Goal: Task Accomplishment & Management: Use online tool/utility

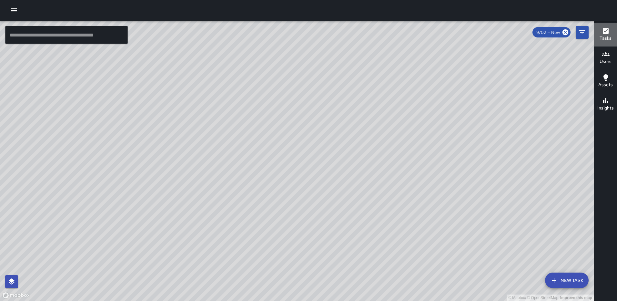
click at [611, 29] on button "Tasks" at bounding box center [605, 34] width 23 height 23
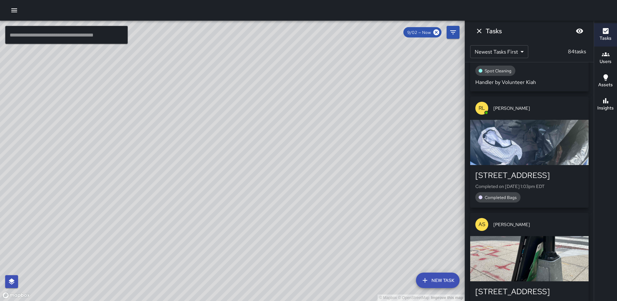
scroll to position [129, 0]
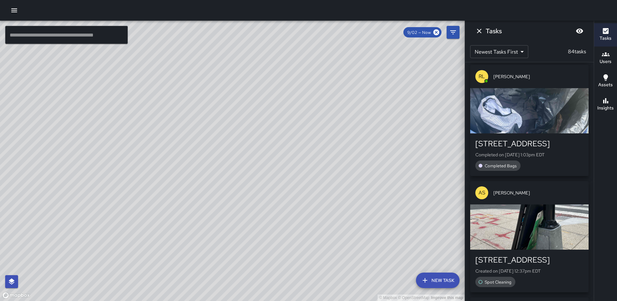
click at [534, 112] on div "button" at bounding box center [529, 110] width 118 height 45
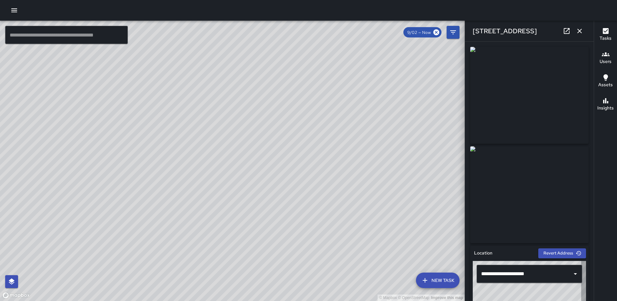
type input "**********"
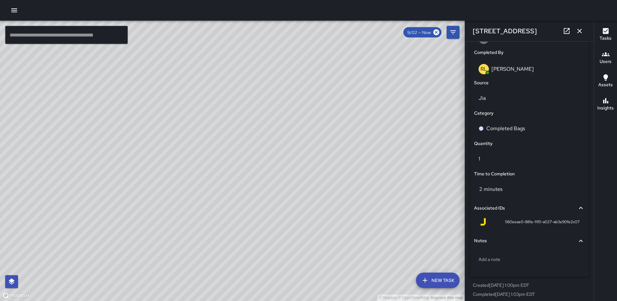
scroll to position [396, 0]
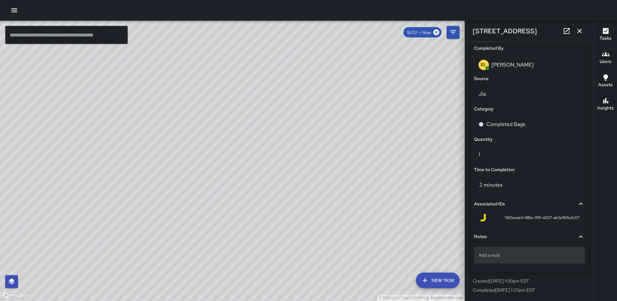
click at [510, 255] on p "Add a note" at bounding box center [529, 255] width 102 height 6
type textarea "**********"
click at [248, 196] on div "© Mapbox © OpenStreetMap Improve this map Unassigned 172 L Street Northeast Com…" at bounding box center [232, 161] width 464 height 280
click at [584, 28] on button "button" at bounding box center [579, 31] width 13 height 13
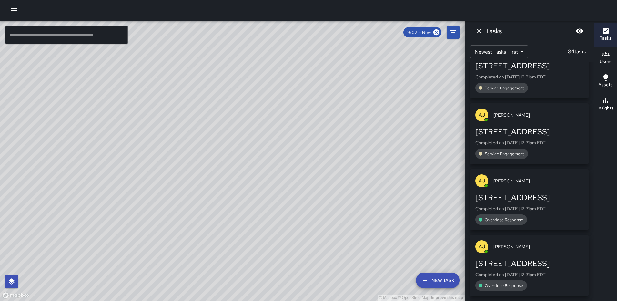
scroll to position [822, 0]
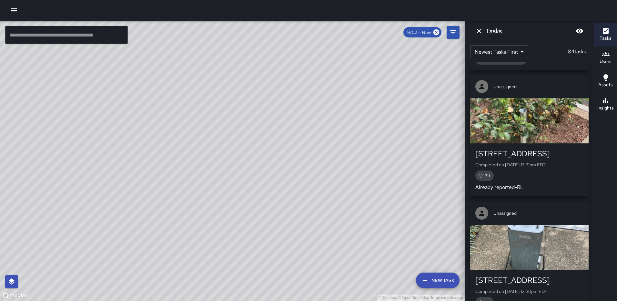
click at [511, 122] on div "button" at bounding box center [529, 120] width 118 height 45
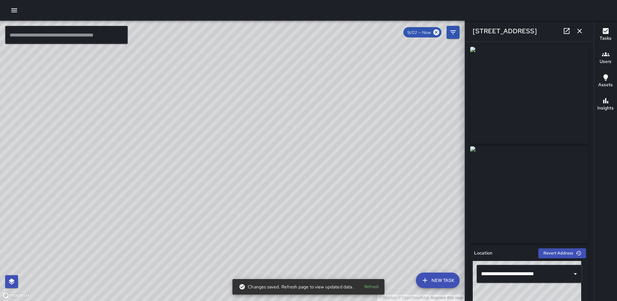
click at [580, 29] on icon "button" at bounding box center [579, 31] width 8 height 8
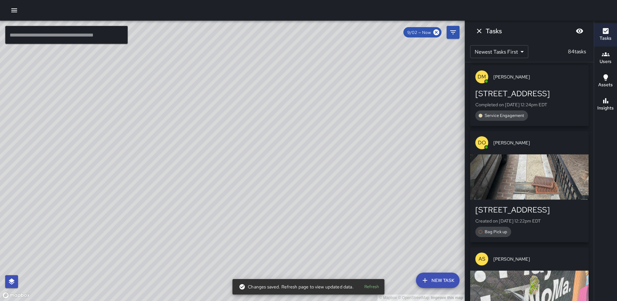
scroll to position [1648, 0]
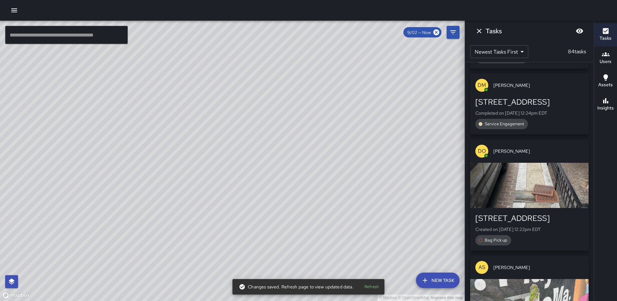
click at [523, 172] on div "button" at bounding box center [529, 185] width 118 height 45
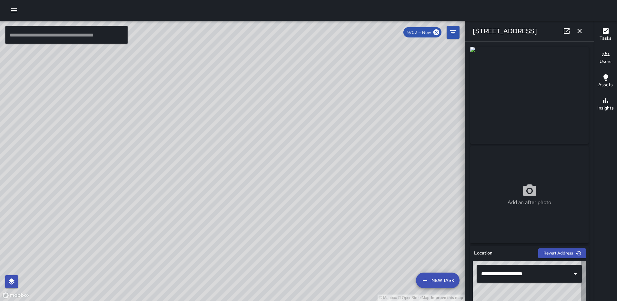
type input "**********"
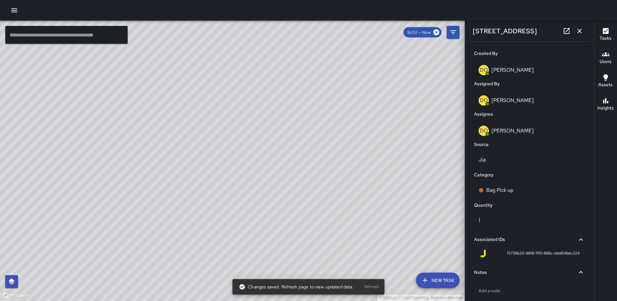
scroll to position [357, 0]
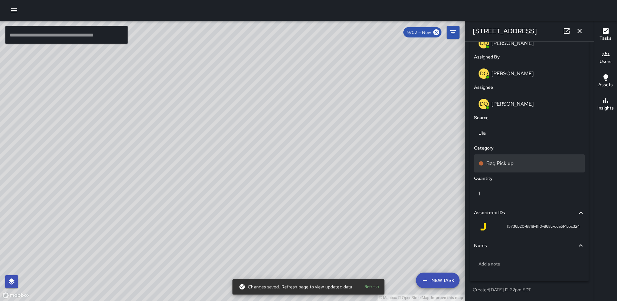
click at [516, 166] on div "Bag Pick up" at bounding box center [529, 163] width 102 height 8
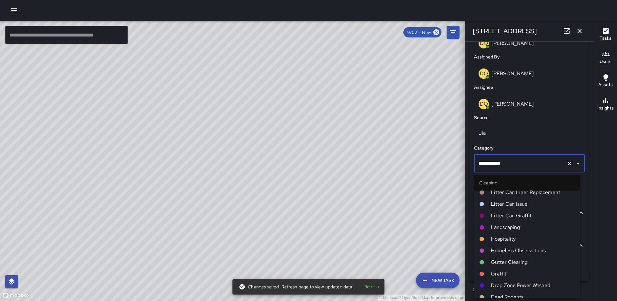
scroll to position [103, 0]
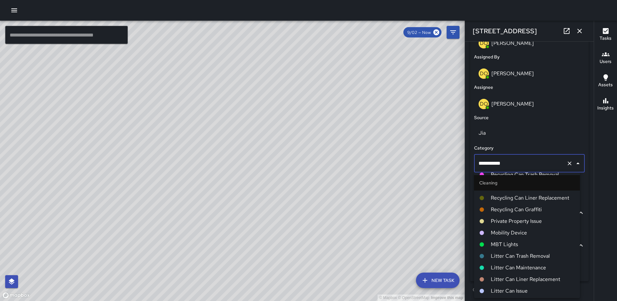
click at [520, 222] on span "Private Property Issue" at bounding box center [533, 221] width 84 height 8
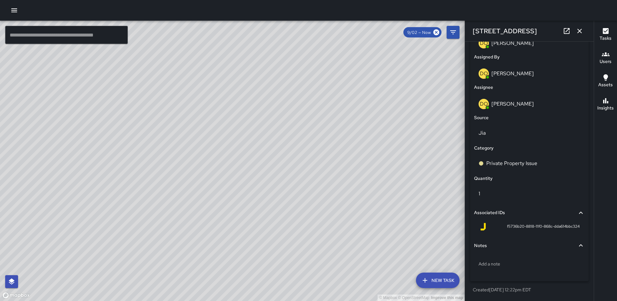
click at [581, 29] on icon "button" at bounding box center [579, 31] width 8 height 8
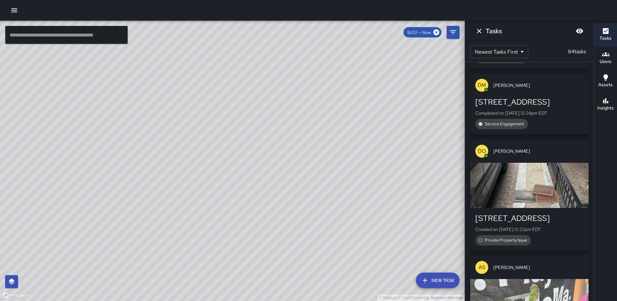
scroll to position [1713, 0]
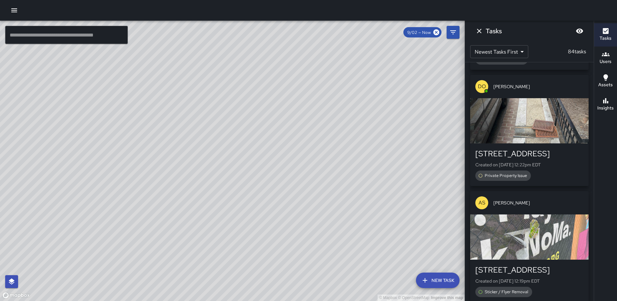
click at [531, 232] on div "button" at bounding box center [529, 236] width 118 height 45
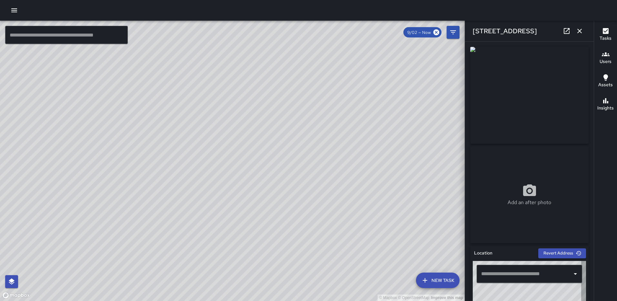
type input "**********"
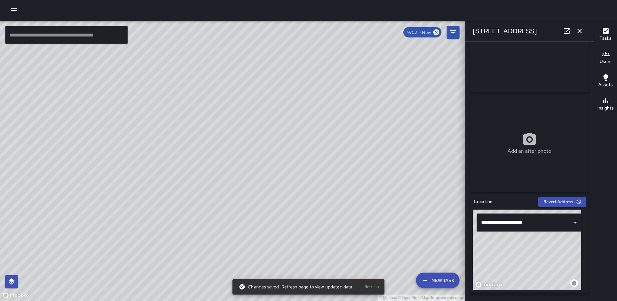
scroll to position [0, 0]
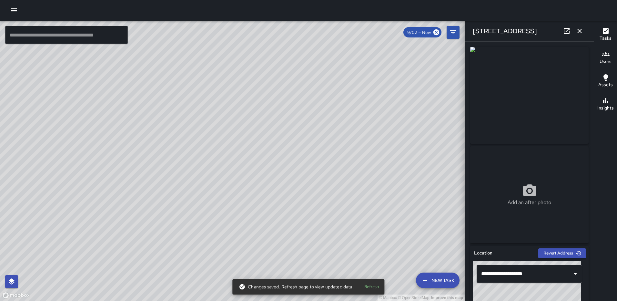
click at [580, 28] on icon "button" at bounding box center [579, 31] width 8 height 8
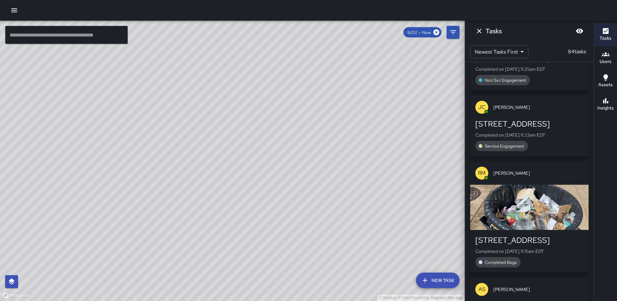
scroll to position [3261, 0]
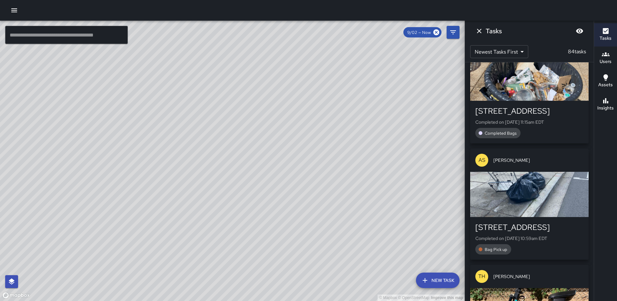
click at [481, 31] on icon "Dismiss" at bounding box center [479, 31] width 8 height 8
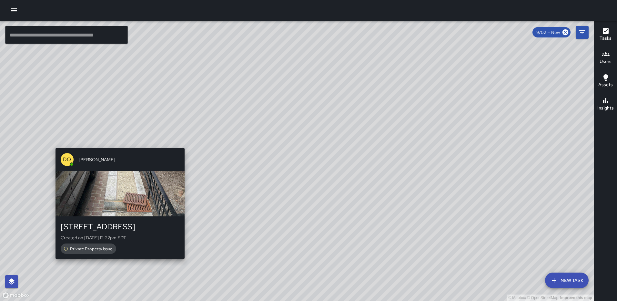
click at [179, 144] on div "© Mapbox © OpenStreetMap Improve this map DO Darren O'Neal 32 N Street Northeas…" at bounding box center [296, 161] width 593 height 280
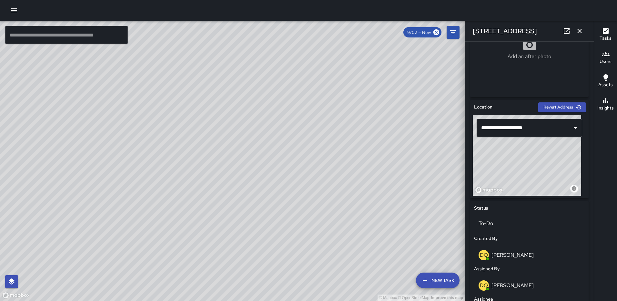
scroll to position [163, 0]
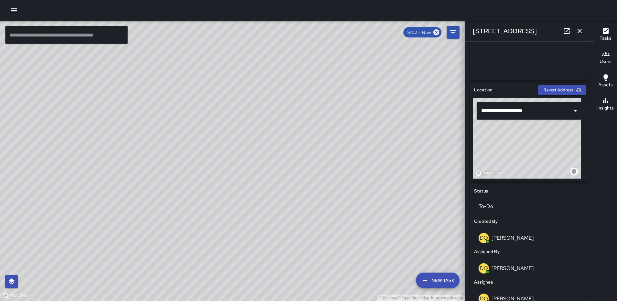
click at [530, 126] on div "© Mapbox © OpenStreetMap Improve this map" at bounding box center [526, 138] width 108 height 81
drag, startPoint x: 530, startPoint y: 126, endPoint x: 528, endPoint y: 103, distance: 23.6
click at [528, 103] on div "**********" at bounding box center [528, 138] width 113 height 81
type input "**********"
click at [577, 30] on icon "button" at bounding box center [579, 31] width 8 height 8
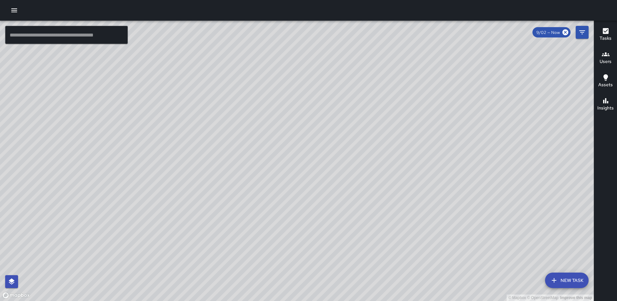
click at [412, 177] on div "© Mapbox © OpenStreetMap Improve this map AS Andre Smith 70 N Street Northeast …" at bounding box center [296, 161] width 593 height 280
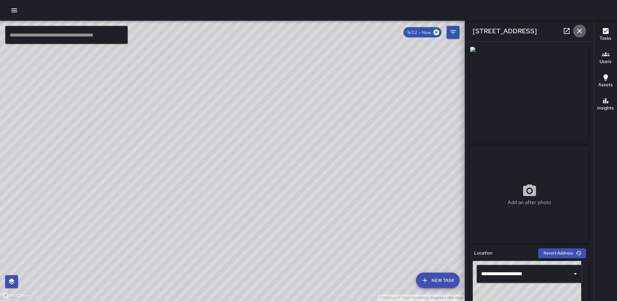
click at [580, 31] on icon "button" at bounding box center [579, 31] width 5 height 5
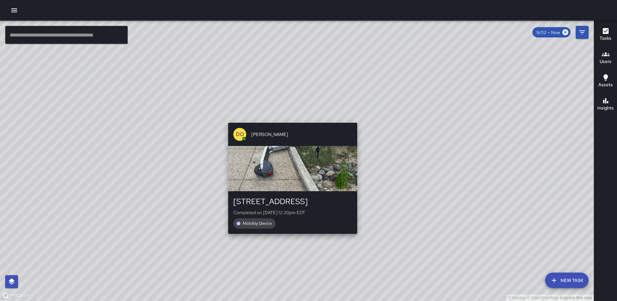
click at [353, 236] on div "© Mapbox © OpenStreetMap Improve this map DO Darren O'Neal 1222 First Street No…" at bounding box center [296, 161] width 593 height 280
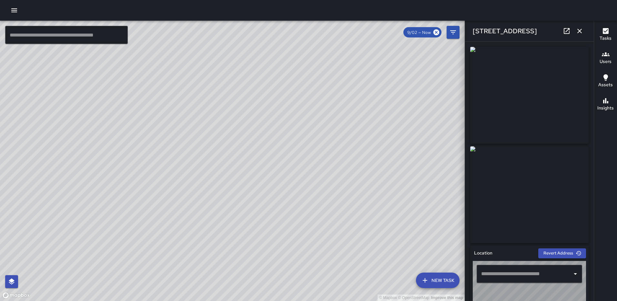
type input "**********"
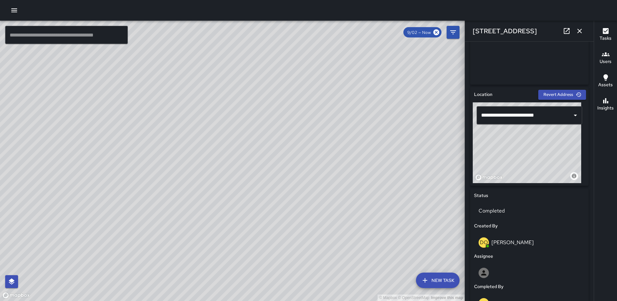
scroll to position [161, 0]
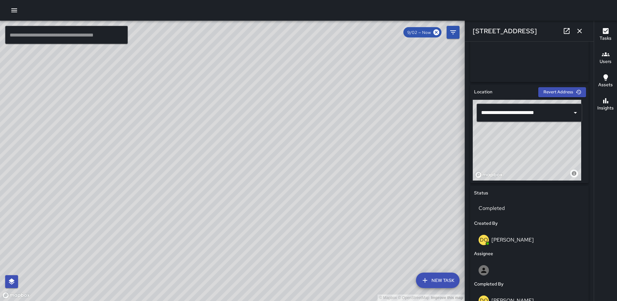
drag, startPoint x: 518, startPoint y: 140, endPoint x: 509, endPoint y: 139, distance: 9.4
click at [509, 139] on div "© Mapbox © OpenStreetMap Improve this map" at bounding box center [526, 140] width 108 height 81
click at [579, 28] on icon "button" at bounding box center [579, 31] width 8 height 8
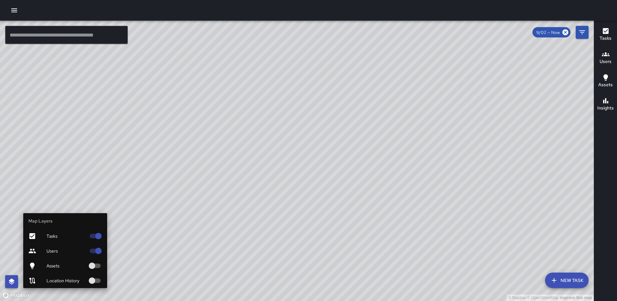
click at [14, 280] on icon "button" at bounding box center [12, 281] width 6 height 6
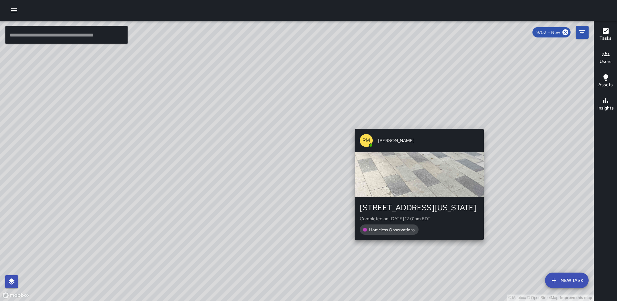
click at [417, 125] on div "© Mapbox © OpenStreetMap Improve this map RM Rodney Mcneil 221 Florida Avenue N…" at bounding box center [296, 161] width 593 height 280
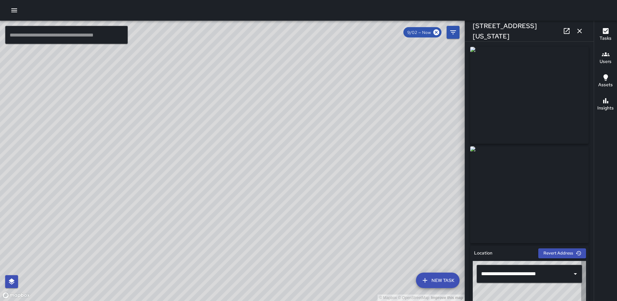
type input "**********"
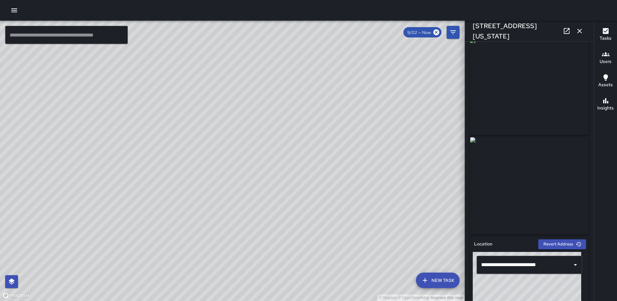
scroll to position [0, 0]
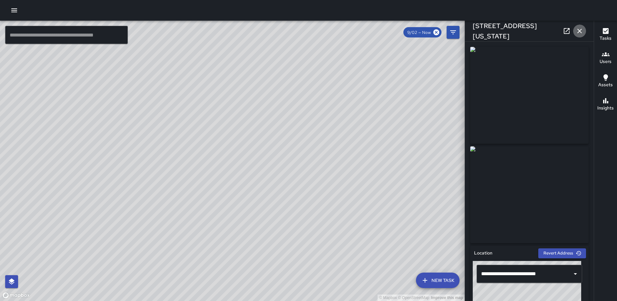
click at [581, 33] on icon "button" at bounding box center [579, 31] width 8 height 8
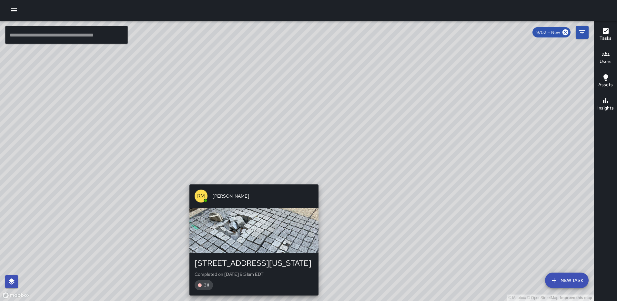
click at [315, 179] on div "© Mapbox © OpenStreetMap Improve this map RM Rodney Mcneil 303 Florida Avenue N…" at bounding box center [296, 161] width 593 height 280
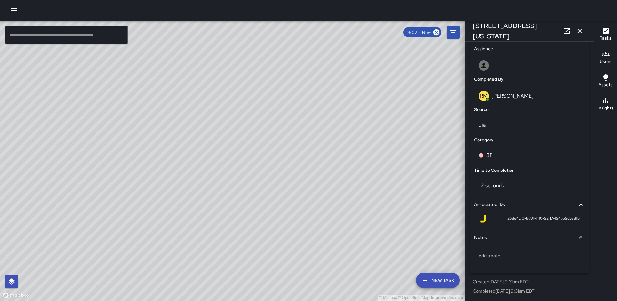
scroll to position [366, 0]
click at [500, 252] on p "Add a note" at bounding box center [529, 254] width 102 height 6
type textarea "**********"
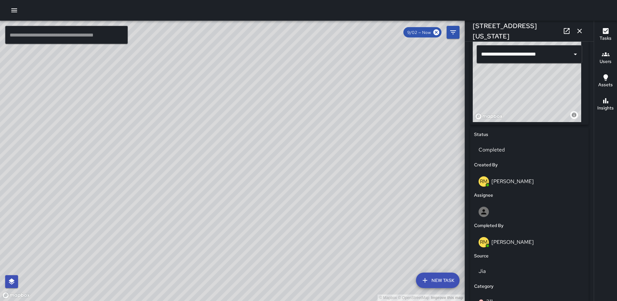
scroll to position [221, 0]
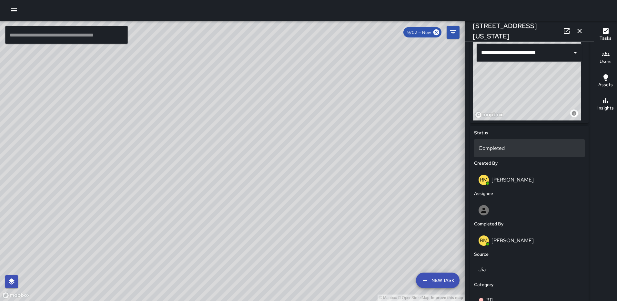
click at [494, 151] on p "Completed" at bounding box center [529, 148] width 102 height 8
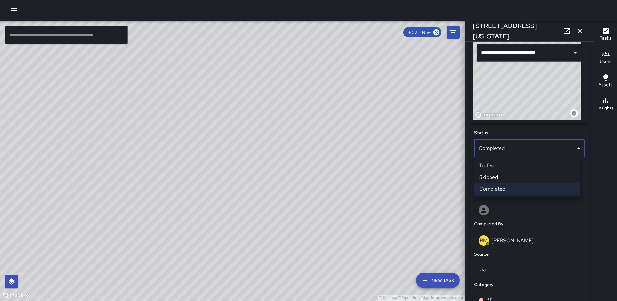
click at [497, 168] on li "To-Do" at bounding box center [527, 166] width 106 height 12
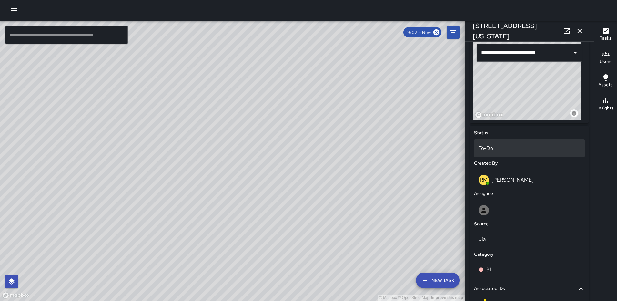
click at [498, 147] on p "To-Do" at bounding box center [529, 148] width 102 height 8
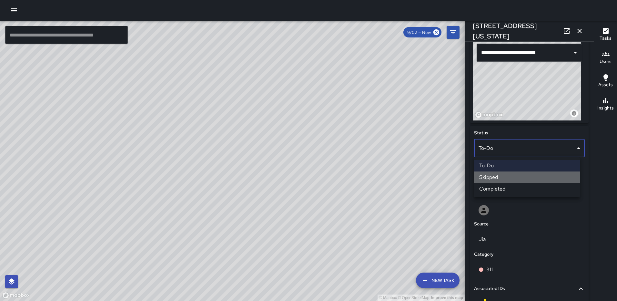
click at [501, 177] on li "Skipped" at bounding box center [527, 177] width 106 height 12
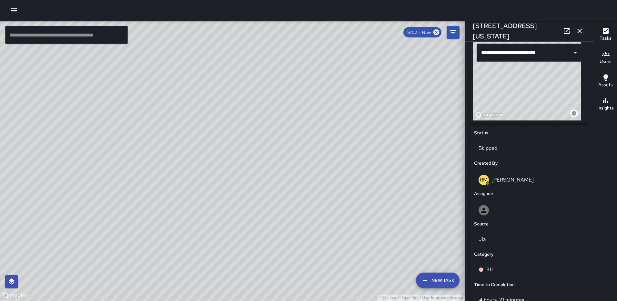
scroll to position [3397, 0]
click at [580, 31] on icon "button" at bounding box center [579, 31] width 5 height 5
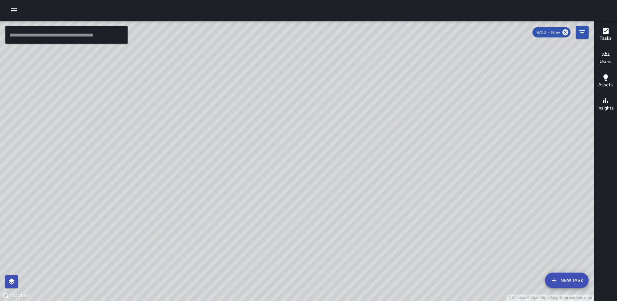
drag, startPoint x: 286, startPoint y: 268, endPoint x: 297, endPoint y: 179, distance: 89.6
click at [297, 179] on div "© Mapbox © OpenStreetMap Improve this map" at bounding box center [296, 161] width 593 height 280
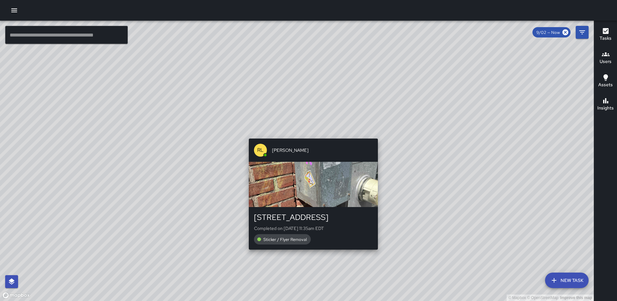
click at [310, 253] on div "© Mapbox © OpenStreetMap Improve this map RL Ruben Lechuga 1116 Congress Street…" at bounding box center [296, 161] width 593 height 280
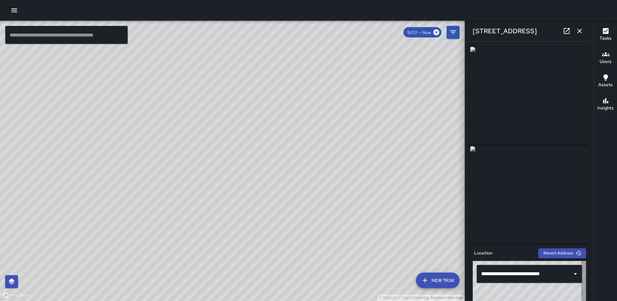
type input "**********"
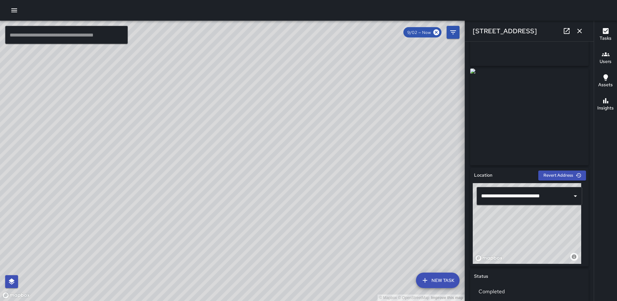
scroll to position [170, 0]
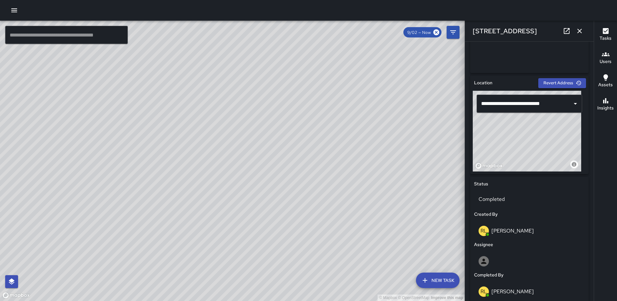
drag, startPoint x: 532, startPoint y: 132, endPoint x: 546, endPoint y: 131, distance: 14.5
click at [546, 131] on div "© Mapbox © OpenStreetMap Improve this map" at bounding box center [526, 131] width 108 height 81
click at [580, 30] on icon "button" at bounding box center [579, 31] width 5 height 5
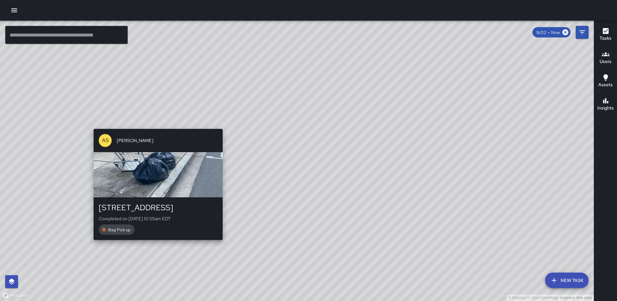
click at [219, 243] on div "© Mapbox © OpenStreetMap Improve this map AS Andre Smith 1101 2nd Street Northe…" at bounding box center [296, 161] width 593 height 280
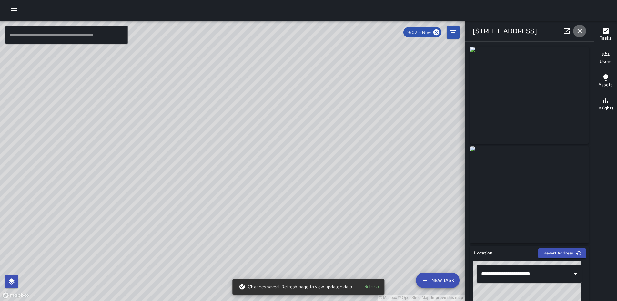
click at [578, 30] on icon "button" at bounding box center [579, 31] width 5 height 5
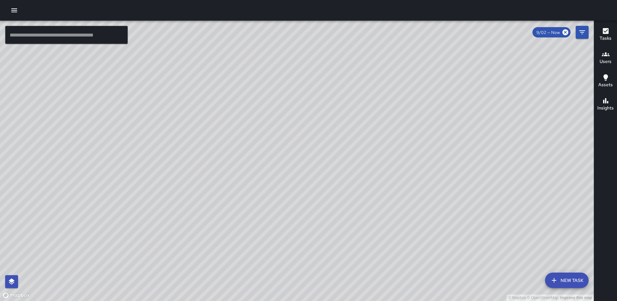
scroll to position [3630, 0]
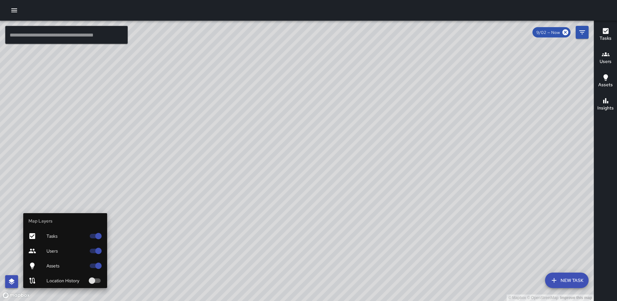
click at [15, 278] on icon "button" at bounding box center [12, 281] width 8 height 8
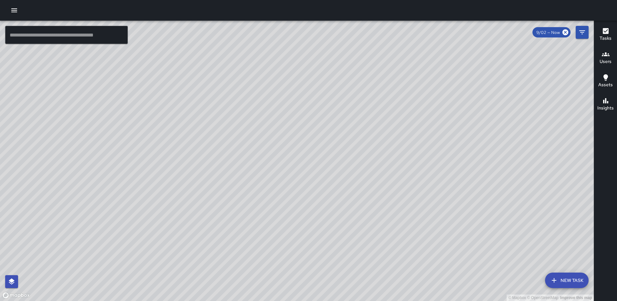
drag, startPoint x: 204, startPoint y: 196, endPoint x: 382, endPoint y: 199, distance: 177.7
click at [382, 199] on div "© Mapbox © OpenStreetMap Improve this map" at bounding box center [296, 161] width 593 height 280
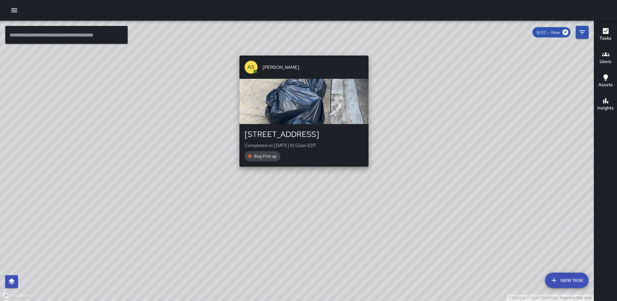
click at [301, 180] on div "© Mapbox © OpenStreetMap Improve this map AS Andre Smith 1133 North Capitol Str…" at bounding box center [296, 161] width 593 height 280
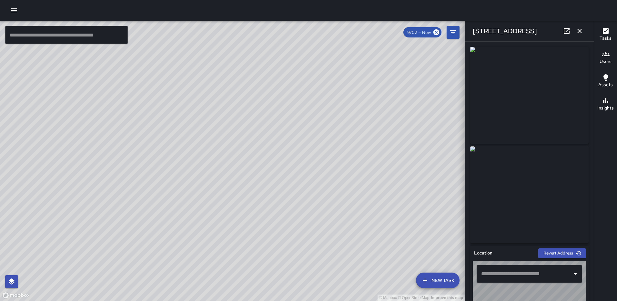
type input "**********"
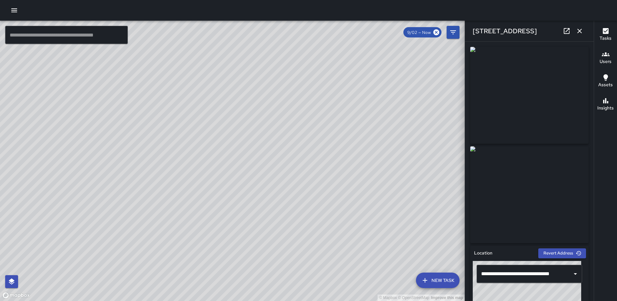
click at [254, 135] on div "© Mapbox © OpenStreetMap Improve this map" at bounding box center [232, 161] width 464 height 280
click at [579, 29] on icon "button" at bounding box center [579, 31] width 8 height 8
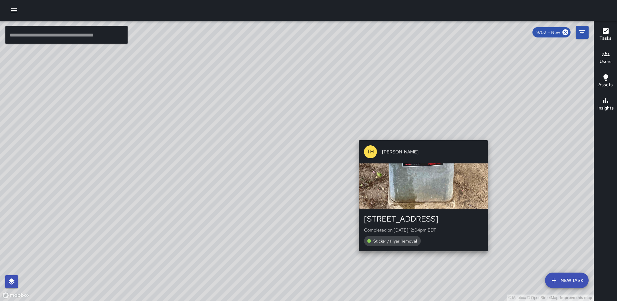
click at [555, 256] on div "© Mapbox © OpenStreetMap Improve this map TH Tevon Hall 1150 First Street North…" at bounding box center [296, 161] width 593 height 280
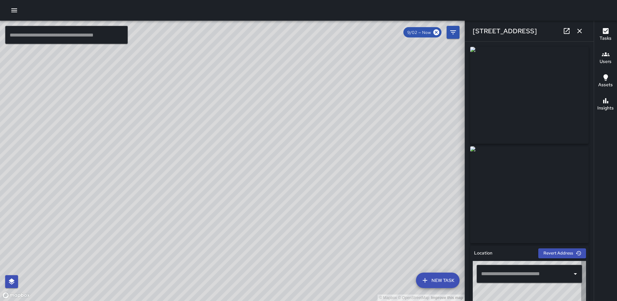
type input "**********"
click at [579, 33] on icon "button" at bounding box center [579, 31] width 8 height 8
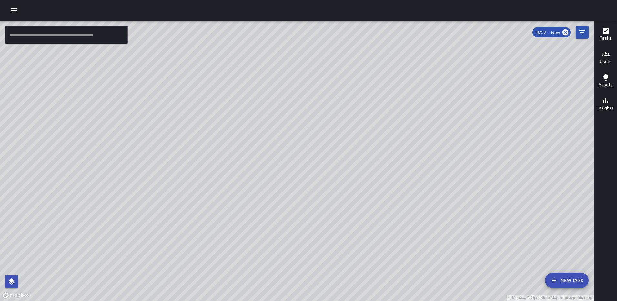
click at [607, 28] on icon "button" at bounding box center [605, 31] width 8 height 8
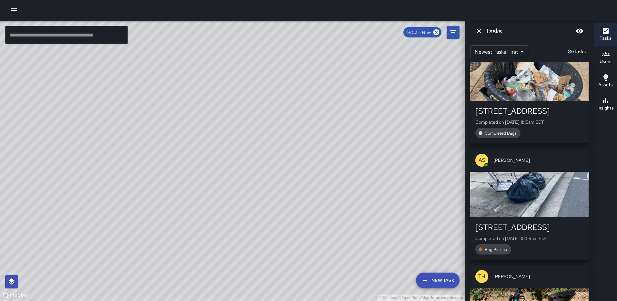
click at [604, 77] on icon "button" at bounding box center [605, 77] width 5 height 6
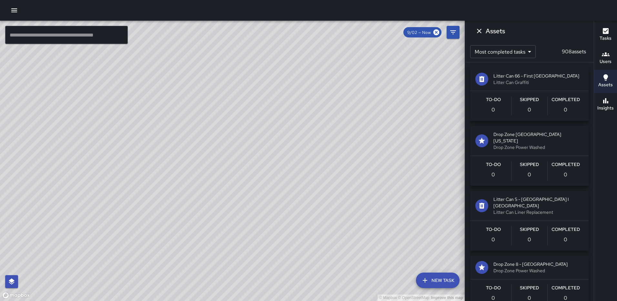
click at [604, 100] on icon "button" at bounding box center [605, 101] width 8 height 8
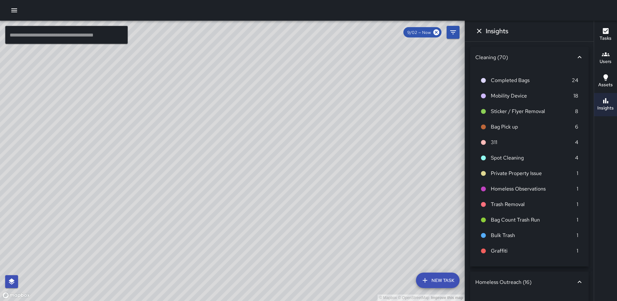
click at [479, 31] on icon "Dismiss" at bounding box center [479, 31] width 5 height 5
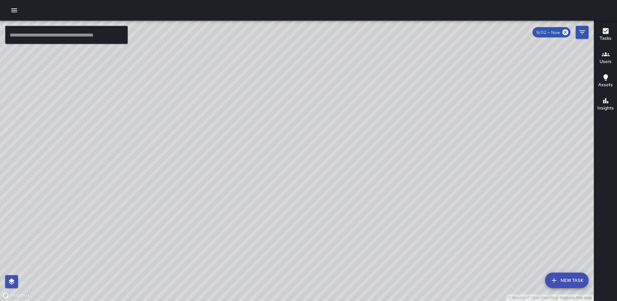
scroll to position [3822, 0]
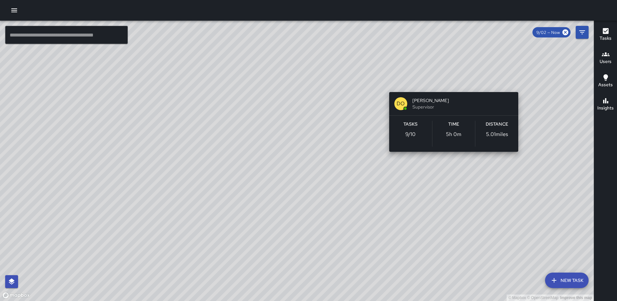
click at [449, 82] on div "© Mapbox © OpenStreetMap Improve this map DO Darren O'Neal Supervisor Tasks 9 /…" at bounding box center [296, 161] width 593 height 280
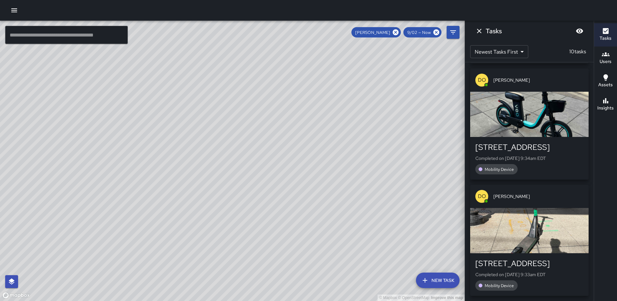
scroll to position [949, 0]
click at [478, 29] on icon "Dismiss" at bounding box center [479, 31] width 8 height 8
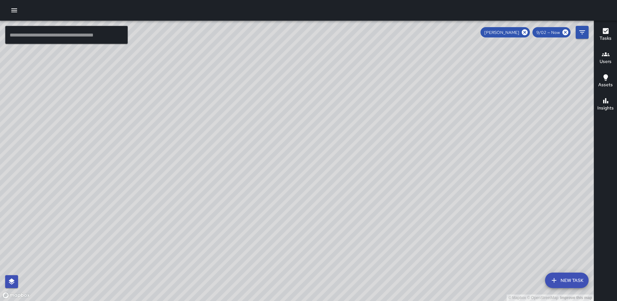
drag, startPoint x: 446, startPoint y: 164, endPoint x: 431, endPoint y: 129, distance: 39.1
click at [431, 129] on div "© Mapbox © OpenStreetMap Improve this map" at bounding box center [296, 161] width 593 height 280
drag, startPoint x: 482, startPoint y: 155, endPoint x: 486, endPoint y: 201, distance: 45.9
click at [486, 201] on div "© Mapbox © OpenStreetMap Improve this map" at bounding box center [296, 161] width 593 height 280
drag, startPoint x: 522, startPoint y: 35, endPoint x: 508, endPoint y: 169, distance: 135.6
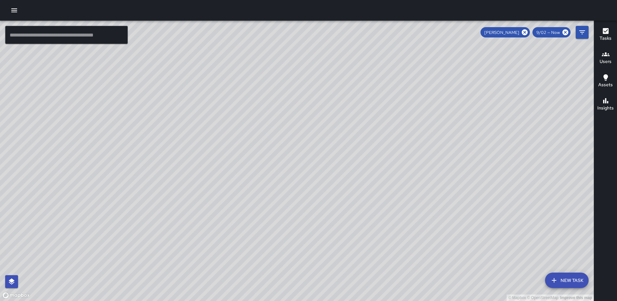
click at [523, 34] on icon at bounding box center [524, 32] width 7 height 7
